Goal: Information Seeking & Learning: Learn about a topic

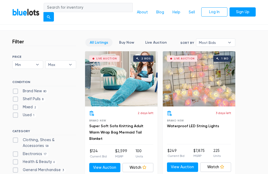
scroll to position [121, 0]
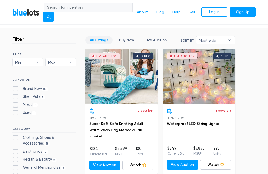
click at [16, 112] on label "Used 1" at bounding box center [24, 113] width 24 height 6
click at [16, 112] on input "Used 1" at bounding box center [13, 111] width 3 height 3
checkbox input "true"
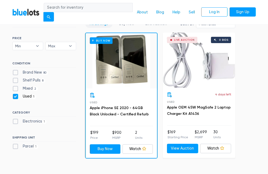
scroll to position [139, 0]
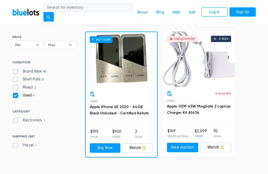
click at [16, 94] on label "Used 1" at bounding box center [24, 95] width 24 height 6
click at [16, 94] on input "Used 1" at bounding box center [13, 93] width 3 height 3
checkbox input "false"
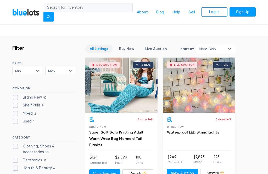
scroll to position [106, 0]
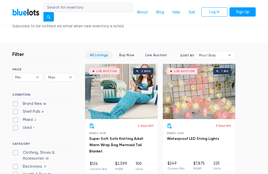
click at [156, 53] on link "Live Auction" at bounding box center [156, 55] width 30 height 8
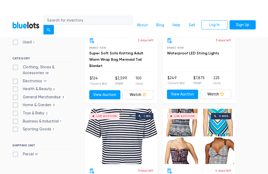
scroll to position [191, 0]
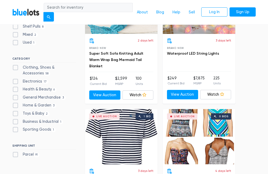
click at [15, 119] on label "Business & Industrial 1" at bounding box center [37, 122] width 51 height 6
click at [15, 119] on Industrial"] "Business & Industrial 1" at bounding box center [13, 120] width 3 height 3
checkbox Industrial"] "true"
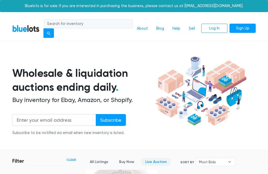
scroll to position [135, 0]
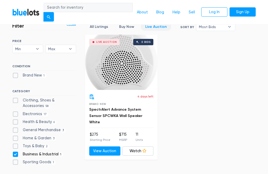
click at [17, 154] on label "Business & Industrial 1" at bounding box center [37, 154] width 51 height 6
click at [16, 154] on Industrial"] "Business & Industrial 1" at bounding box center [13, 152] width 3 height 3
checkbox Industrial"] "false"
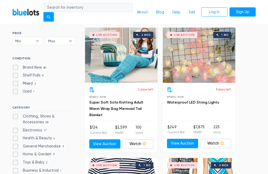
scroll to position [143, 0]
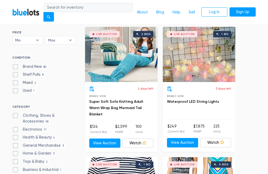
click at [18, 142] on label "General Merchandise 3" at bounding box center [38, 145] width 53 height 6
click at [16, 142] on Merchandise"] "General Merchandise 3" at bounding box center [13, 143] width 3 height 3
checkbox Merchandise"] "true"
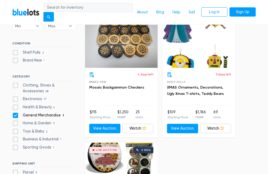
scroll to position [174, 0]
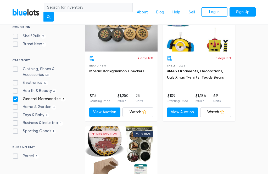
click at [16, 96] on label "General Merchandise 3" at bounding box center [38, 99] width 53 height 6
click at [16, 96] on Merchandise"] "General Merchandise 3" at bounding box center [13, 97] width 3 height 3
checkbox Merchandise"] "false"
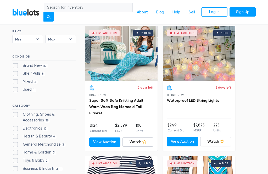
scroll to position [148, 0]
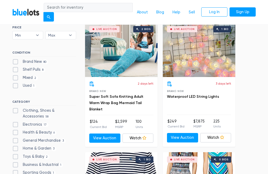
click at [16, 130] on label "Health & Beauty 6" at bounding box center [34, 133] width 44 height 6
click at [16, 130] on Beauty"] "Health & Beauty 6" at bounding box center [13, 131] width 3 height 3
checkbox Beauty"] "true"
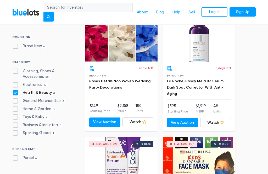
scroll to position [166, 0]
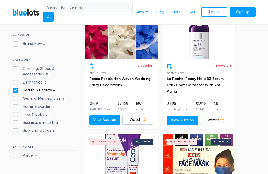
click at [14, 89] on label "Health & Beauty 6" at bounding box center [34, 90] width 44 height 6
click at [14, 89] on Beauty"] "Health & Beauty 6" at bounding box center [13, 88] width 3 height 3
checkbox Beauty"] "false"
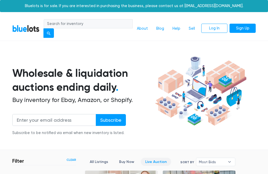
scroll to position [135, 0]
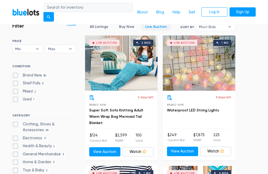
click at [15, 76] on label "Brand New 80" at bounding box center [30, 75] width 36 height 6
click at [15, 76] on New"] "Brand New 80" at bounding box center [13, 73] width 3 height 3
checkbox New"] "true"
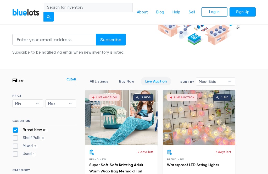
scroll to position [81, 0]
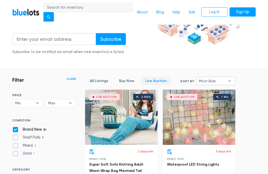
click at [230, 80] on b "▾" at bounding box center [229, 81] width 11 height 8
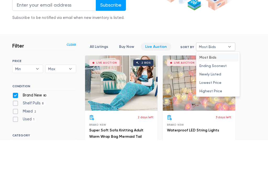
click at [126, 77] on link "Buy Now" at bounding box center [127, 81] width 24 height 8
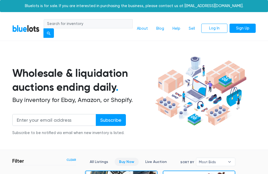
scroll to position [135, 0]
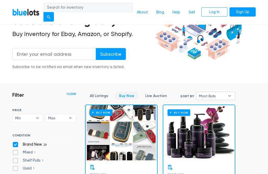
click at [228, 95] on b "▾" at bounding box center [229, 96] width 11 height 8
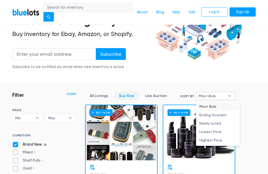
scroll to position [66, 0]
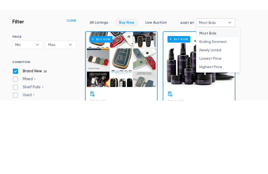
click at [214, 119] on li "Newly Listed" at bounding box center [218, 123] width 41 height 8
select select "newly_listed"
